Goal: Information Seeking & Learning: Learn about a topic

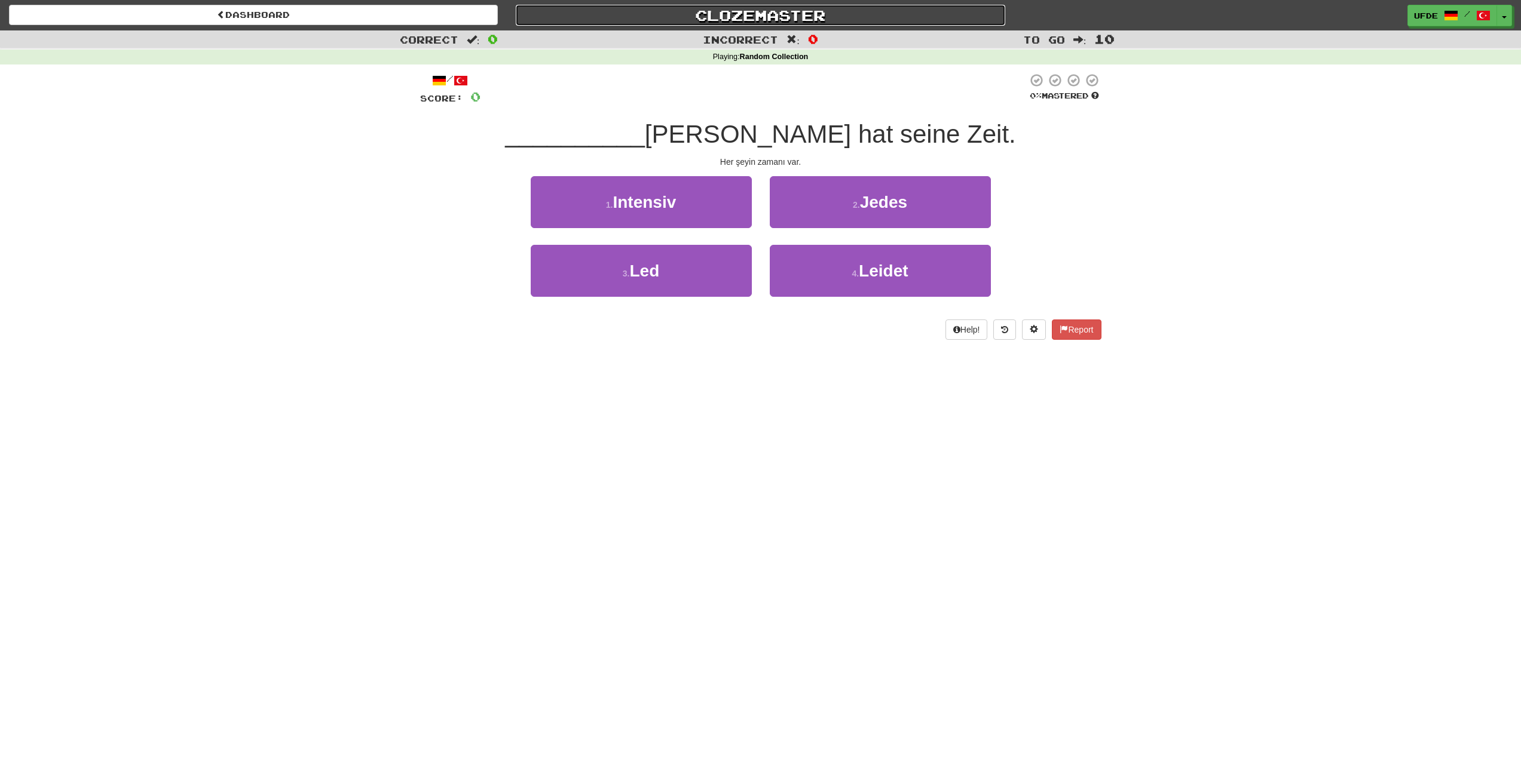
click at [744, 16] on link "Clozemaster" at bounding box center [760, 15] width 489 height 21
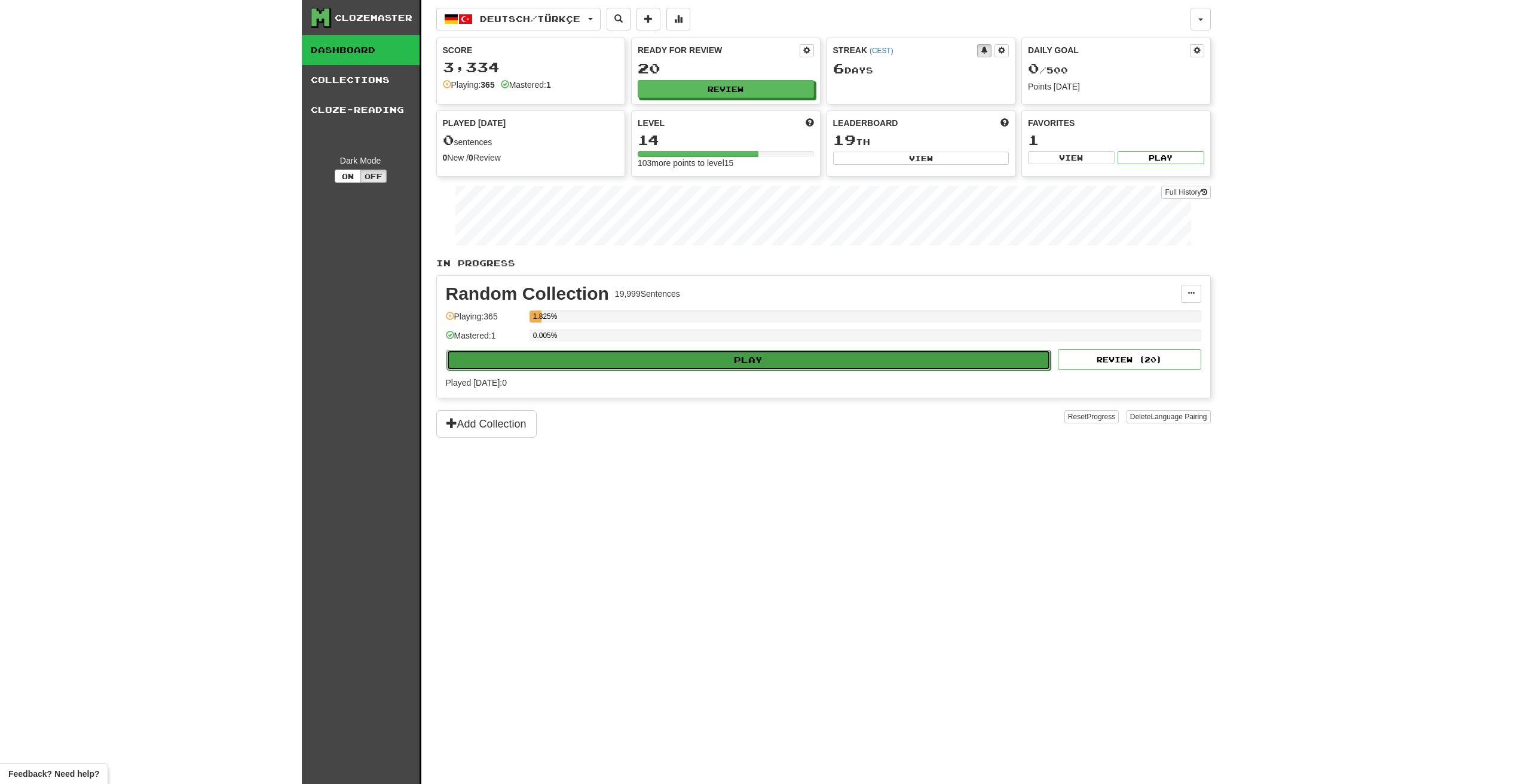
click at [784, 353] on button "Play" at bounding box center [749, 360] width 605 height 20
select select "**"
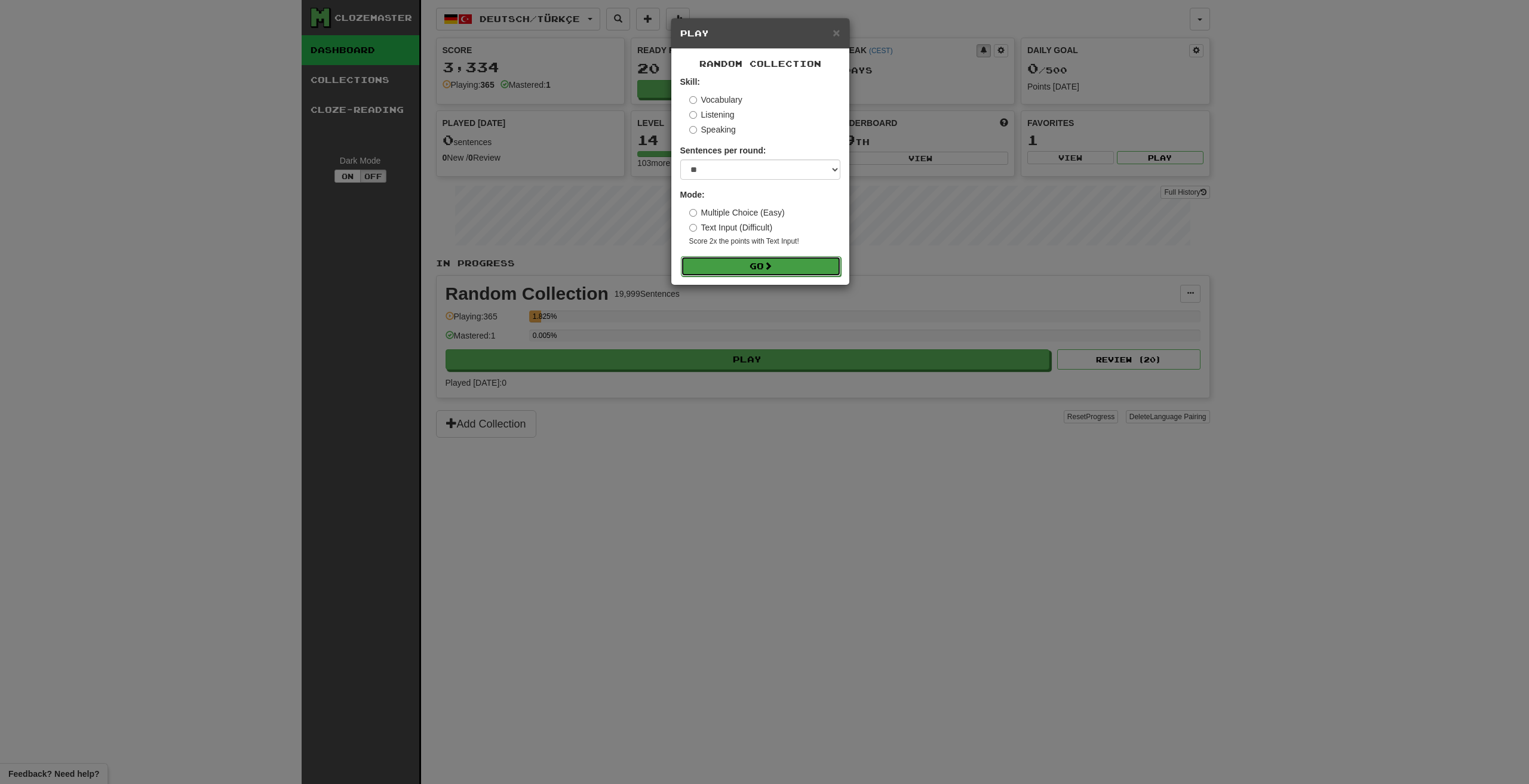
click at [759, 269] on button "Go" at bounding box center [761, 267] width 161 height 20
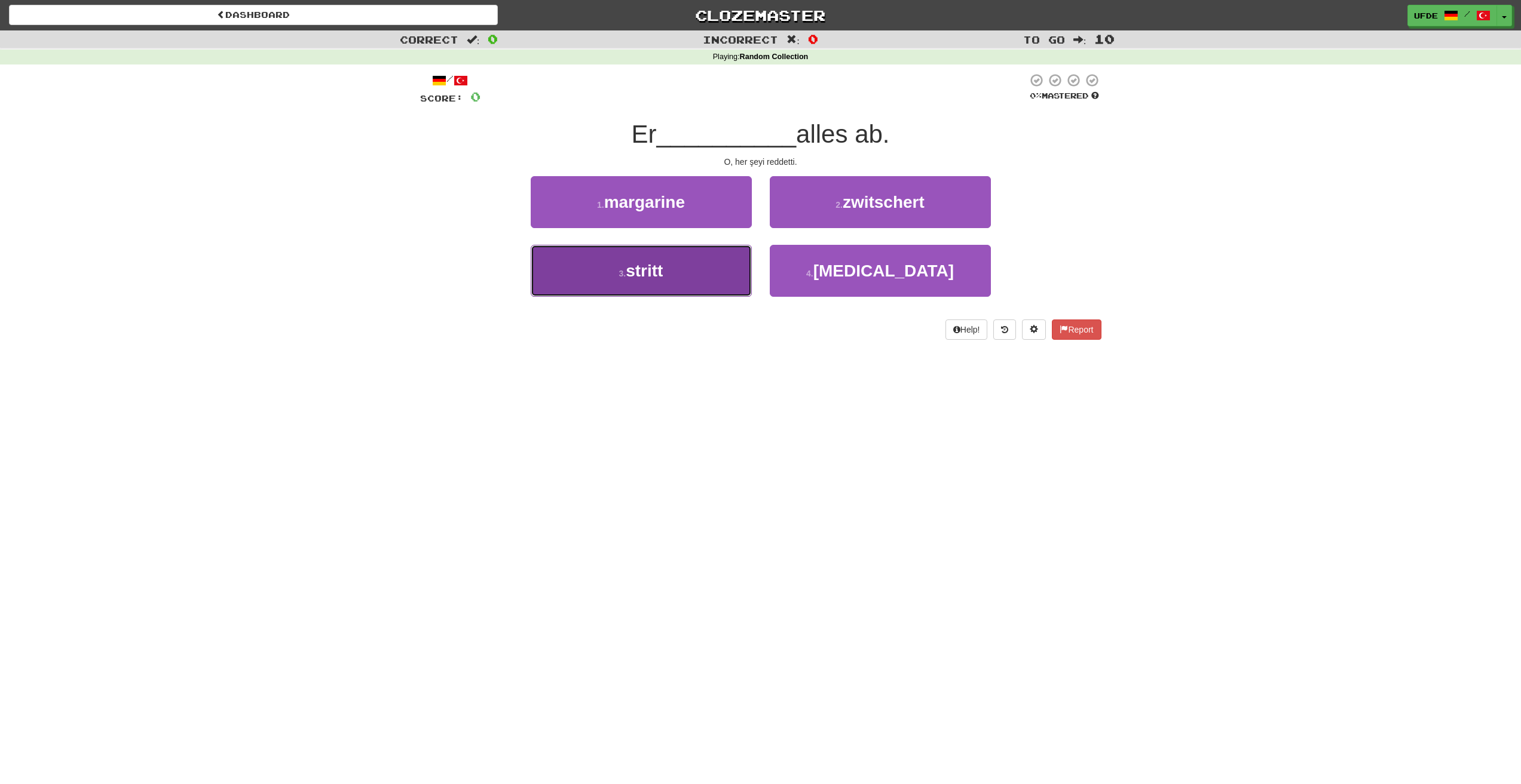
click at [689, 289] on button "3 . stritt" at bounding box center [641, 270] width 222 height 52
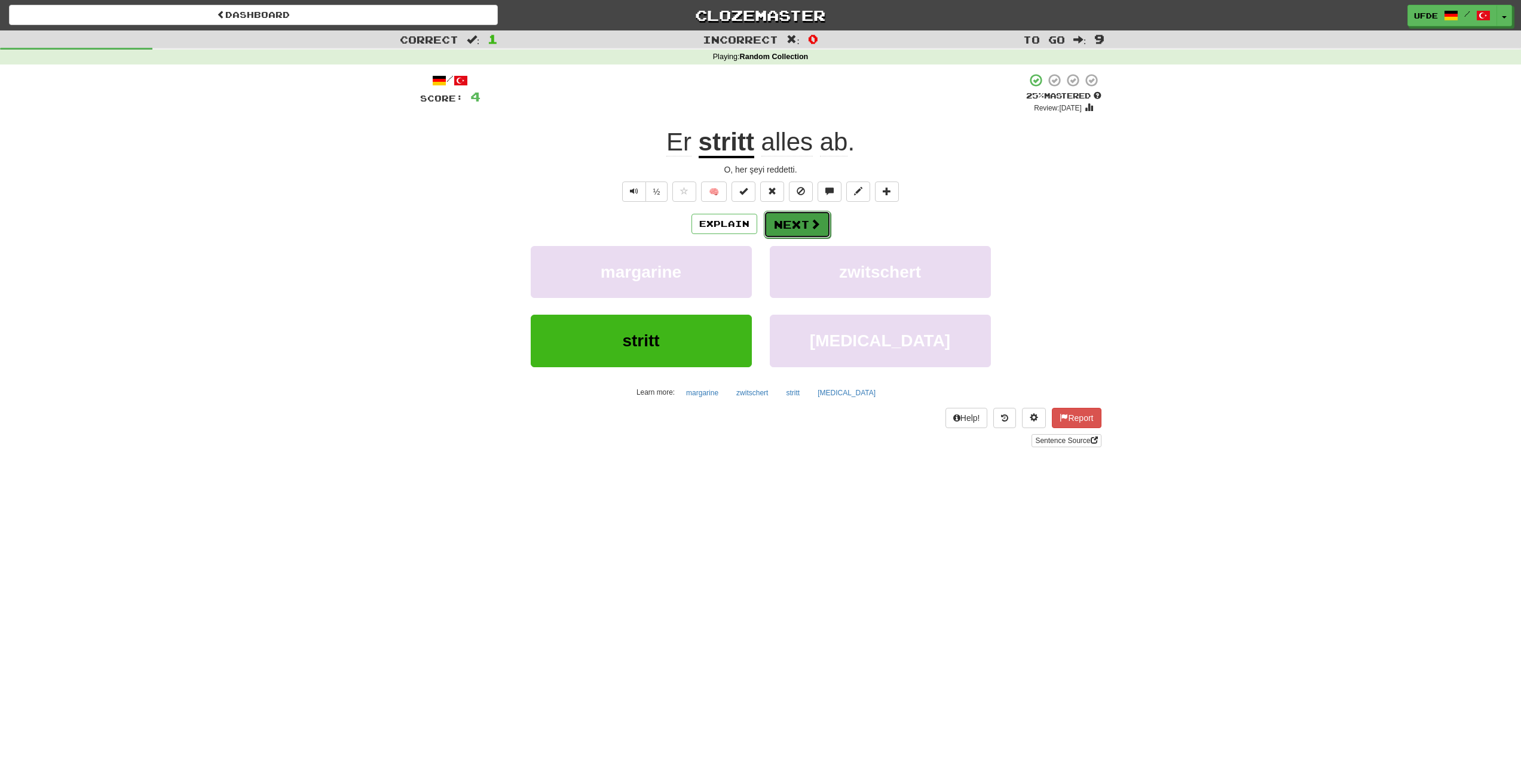
click at [793, 226] on button "Next" at bounding box center [796, 225] width 67 height 28
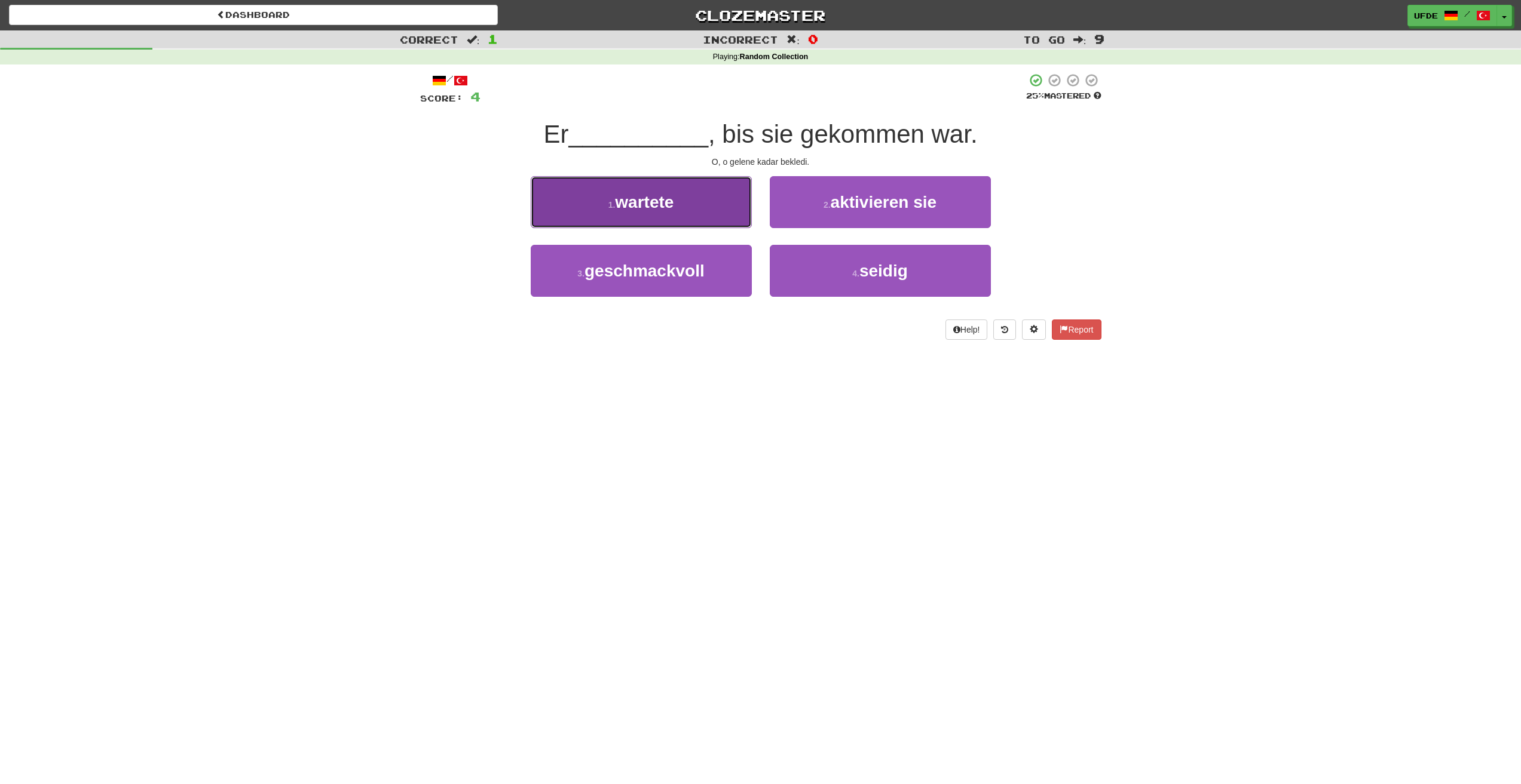
click at [645, 207] on span "wartete" at bounding box center [643, 202] width 58 height 18
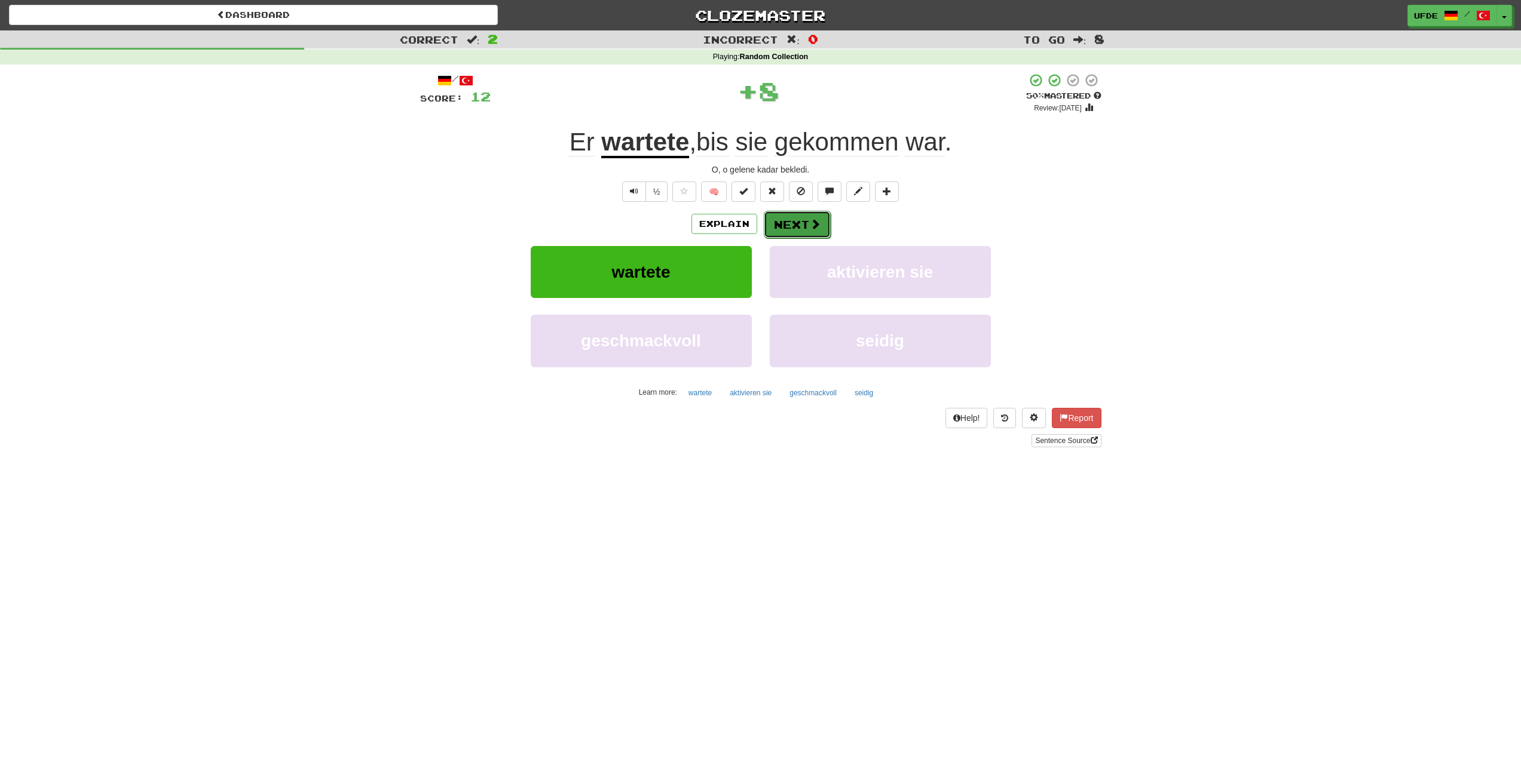
click at [799, 222] on button "Next" at bounding box center [796, 225] width 67 height 28
